Goal: Complete application form: Complete application form

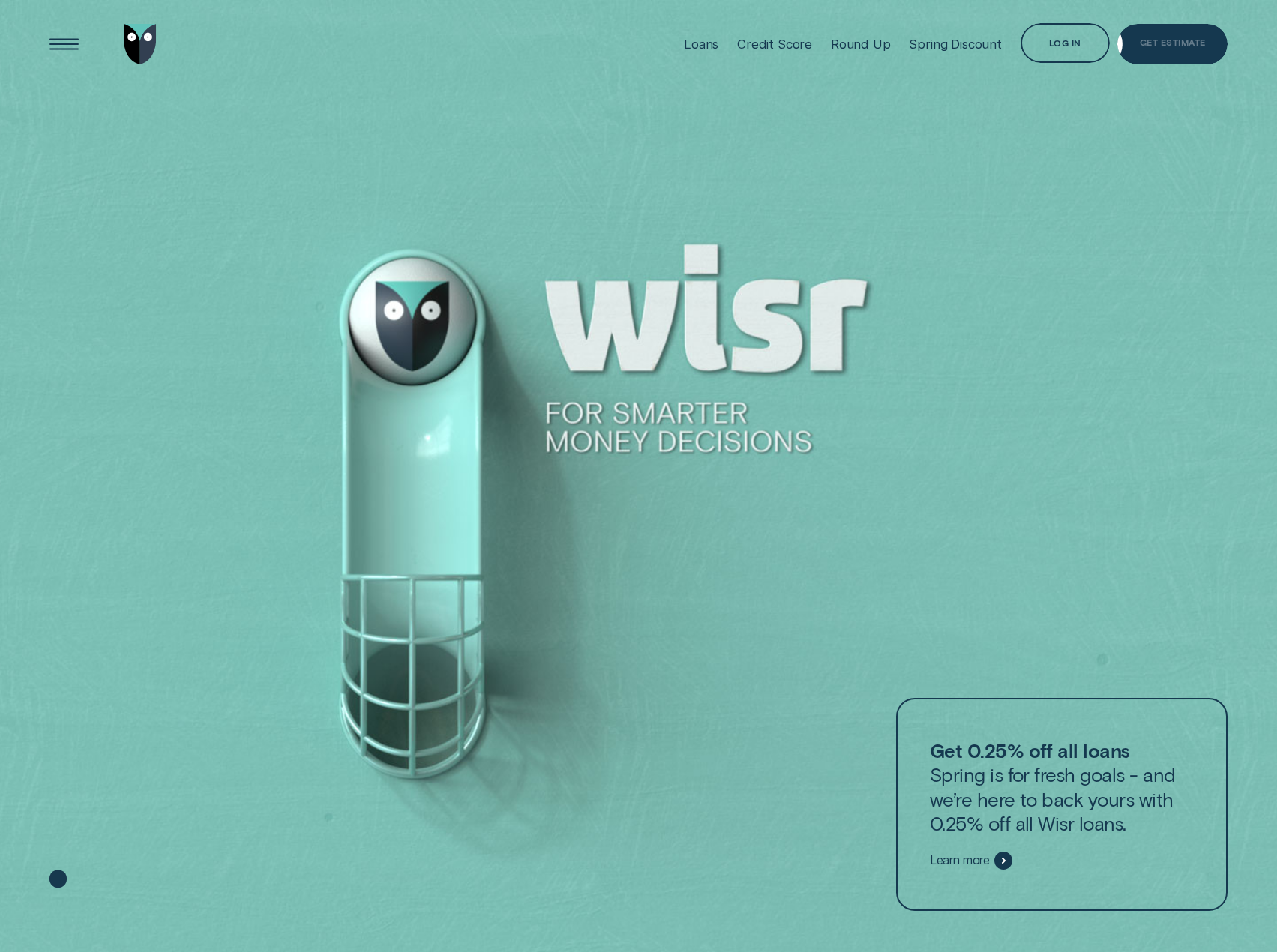
click at [1209, 43] on div "Get Estimate" at bounding box center [1172, 44] width 110 height 40
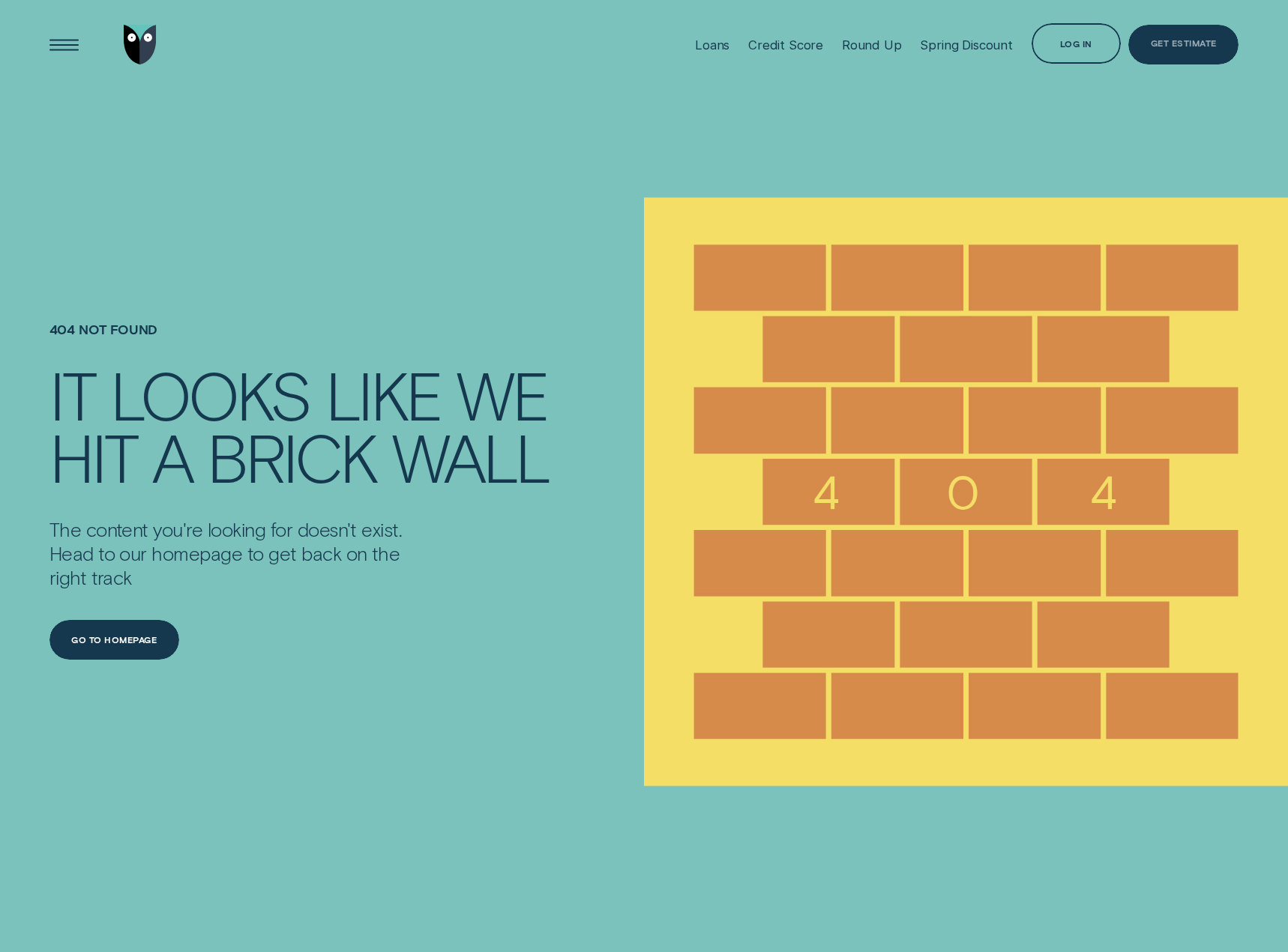
click at [1178, 43] on div "Get Estimate" at bounding box center [1184, 46] width 66 height 8
drag, startPoint x: 463, startPoint y: 0, endPoint x: 617, endPoint y: 92, distance: 179.4
click at [614, 84] on div "Loans Credit Score Round Up Spring Discount Log in Log in Customer Dashboard Vi…" at bounding box center [644, 44] width 1190 height 89
click at [1172, 42] on div "Get Estimate" at bounding box center [1184, 46] width 66 height 8
click at [1181, 46] on div "Get Estimate" at bounding box center [1184, 46] width 66 height 8
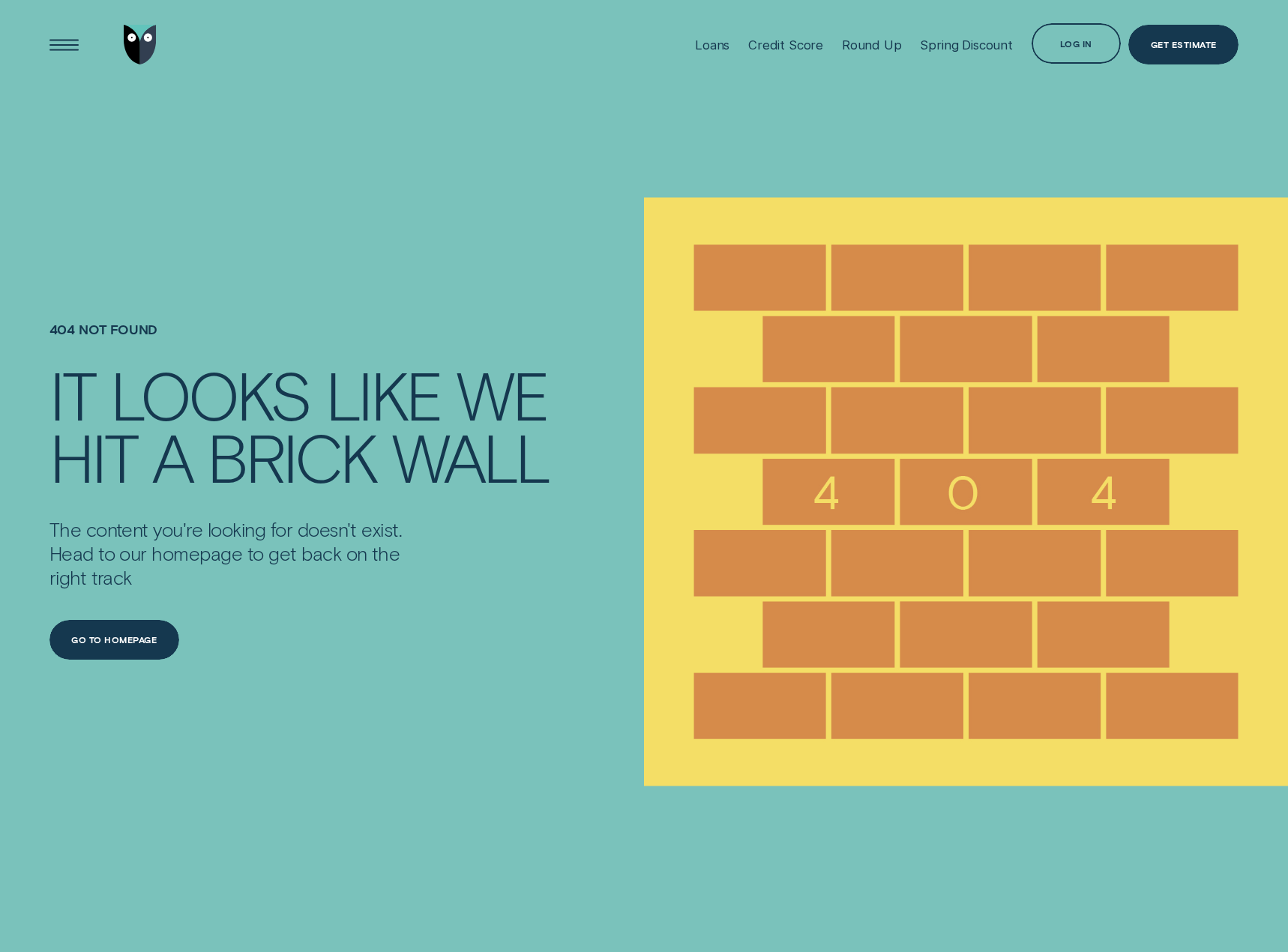
drag, startPoint x: 181, startPoint y: 3, endPoint x: 219, endPoint y: 232, distance: 232.1
click at [177, 202] on div "404 NOT FOUND It looks like we hit a brick wall The content you're looking for …" at bounding box center [346, 492] width 594 height 805
click at [444, 397] on div "It looks like we" at bounding box center [318, 394] width 537 height 62
click at [1163, 30] on div "Get Estimate" at bounding box center [1183, 45] width 110 height 40
click at [1188, 50] on div "Get Estimate" at bounding box center [1184, 46] width 66 height 8
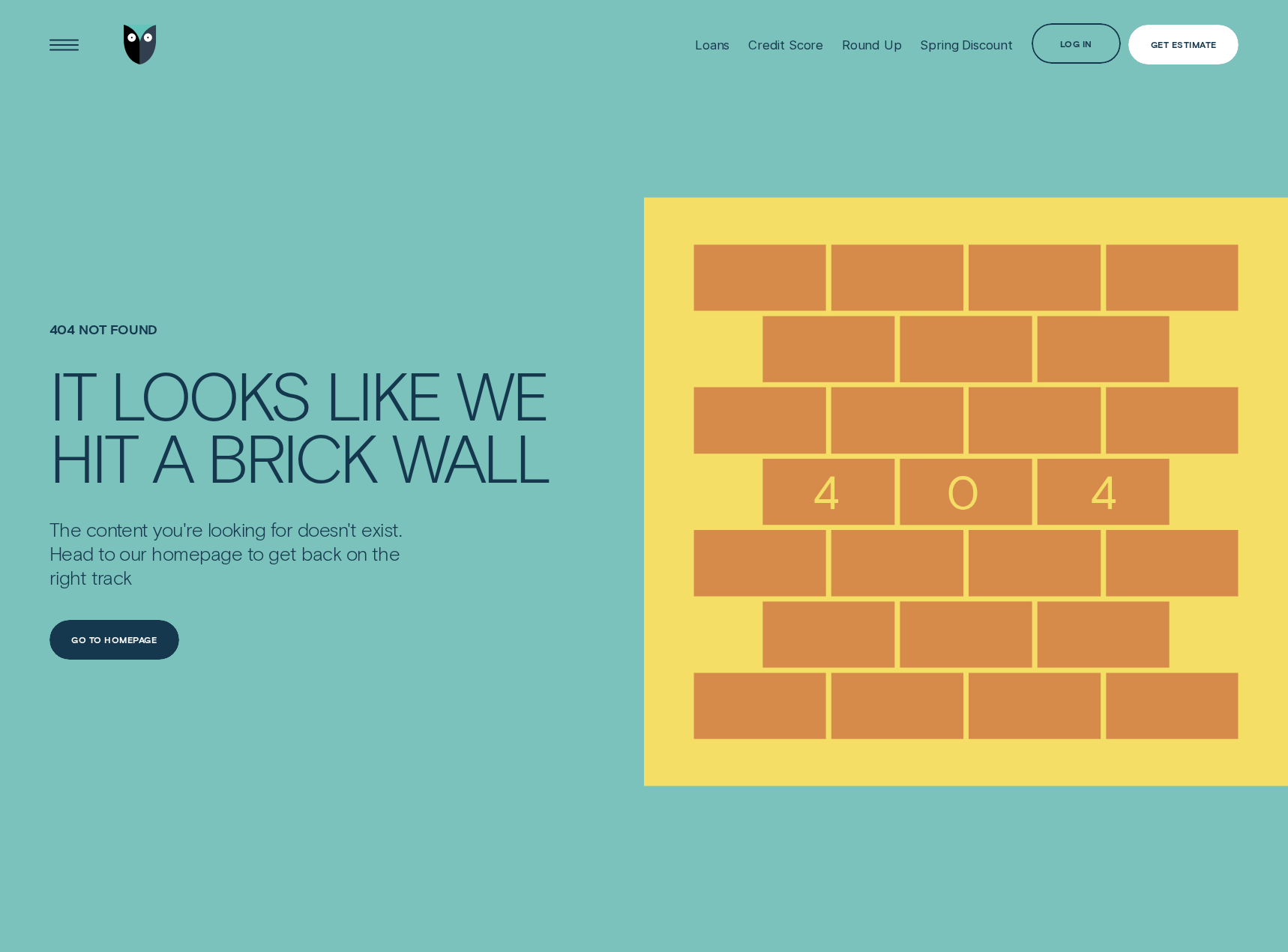
click at [1166, 34] on div "Get Estimate" at bounding box center [1183, 45] width 110 height 40
drag, startPoint x: 56, startPoint y: 324, endPoint x: 319, endPoint y: 339, distance: 263.4
click at [316, 340] on h1 "404 NOT FOUND" at bounding box center [346, 342] width 594 height 41
click at [590, 336] on h1 "404 NOT FOUND" at bounding box center [346, 342] width 594 height 41
click at [1172, 42] on div "Get Estimate" at bounding box center [1184, 44] width 66 height 8
